Goal: Navigation & Orientation: Find specific page/section

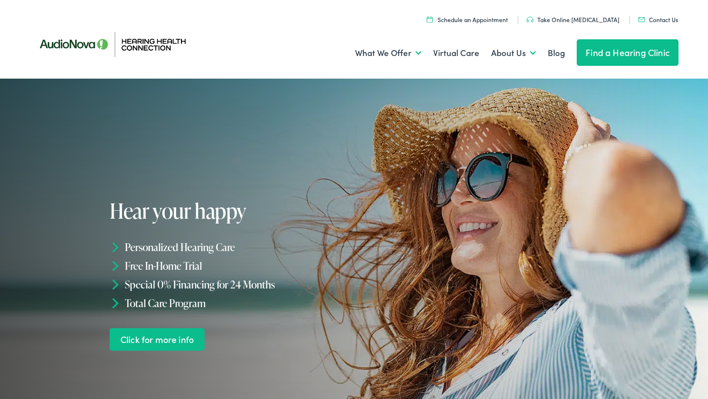
click at [605, 49] on link "Find a Hearing Clinic" at bounding box center [628, 52] width 102 height 27
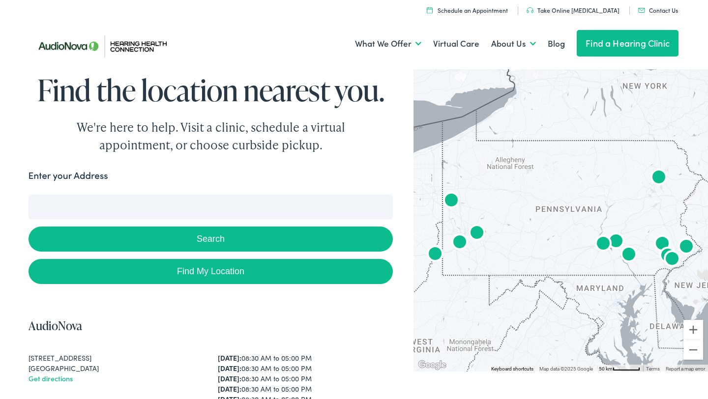
click at [480, 232] on img "AudioNova" at bounding box center [477, 234] width 24 height 24
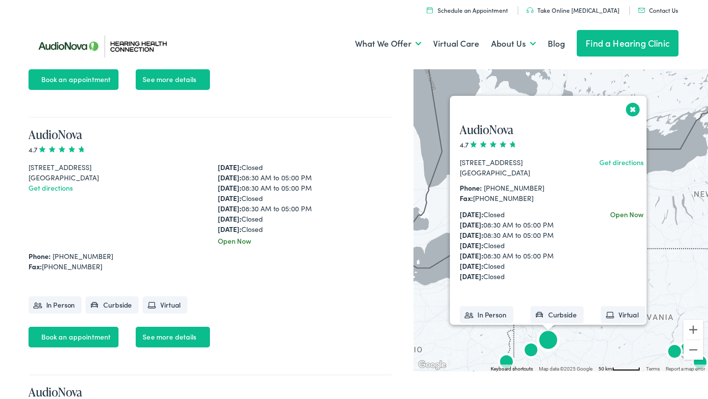
scroll to position [1228, 0]
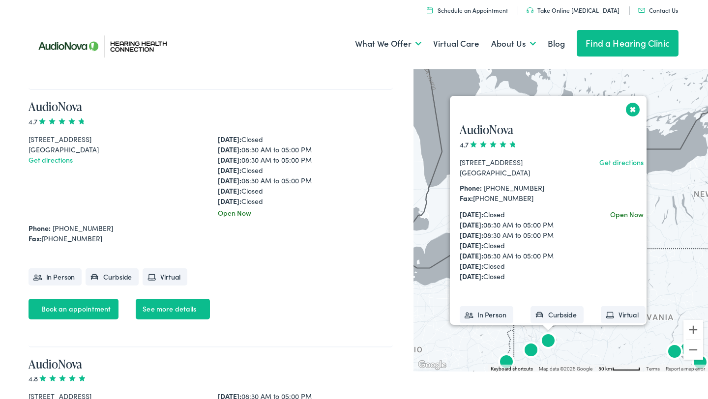
click at [635, 104] on button "Close" at bounding box center [632, 109] width 17 height 17
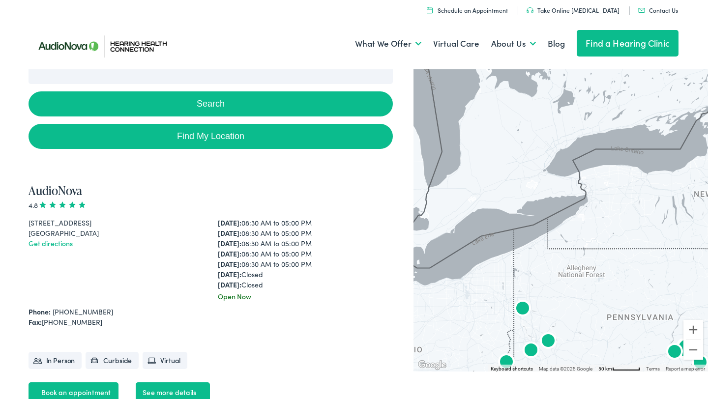
scroll to position [0, 0]
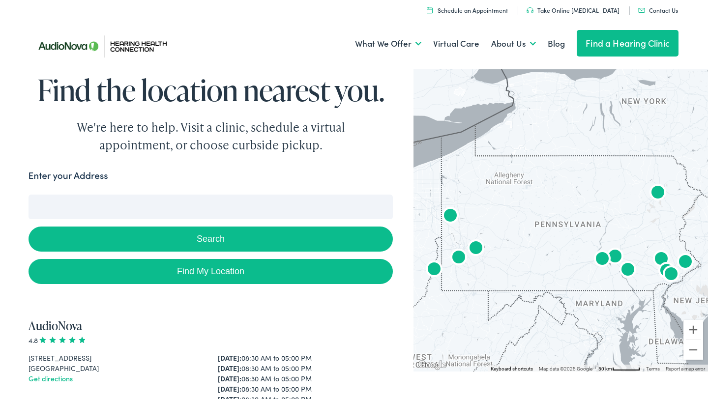
drag, startPoint x: 481, startPoint y: 234, endPoint x: 417, endPoint y: 149, distance: 107.1
click at [417, 149] on div at bounding box center [560, 218] width 294 height 305
click at [655, 190] on img "AudioNova" at bounding box center [658, 194] width 24 height 24
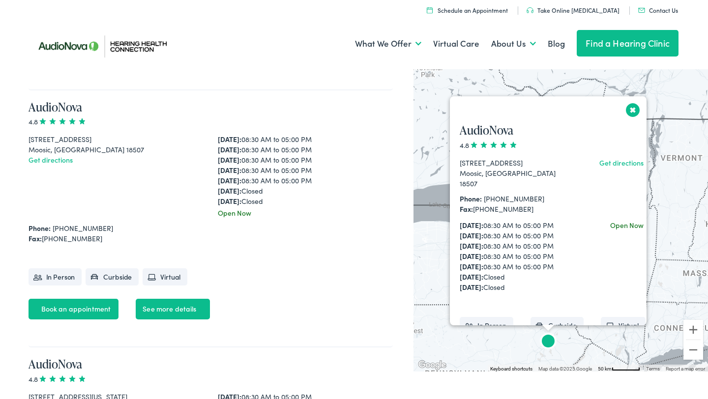
click at [634, 108] on button "Close" at bounding box center [632, 109] width 17 height 17
